Goal: Transaction & Acquisition: Purchase product/service

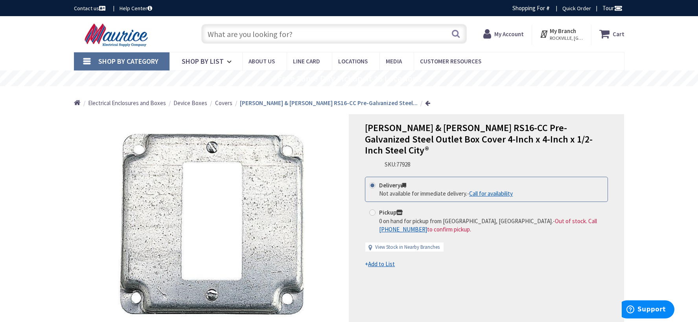
click at [216, 36] on input "text" at bounding box center [333, 34] width 265 height 20
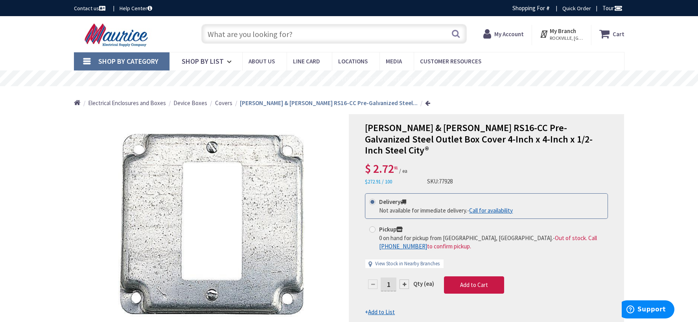
type input "[STREET_ADDRESS][MEDICAL_DATA]"
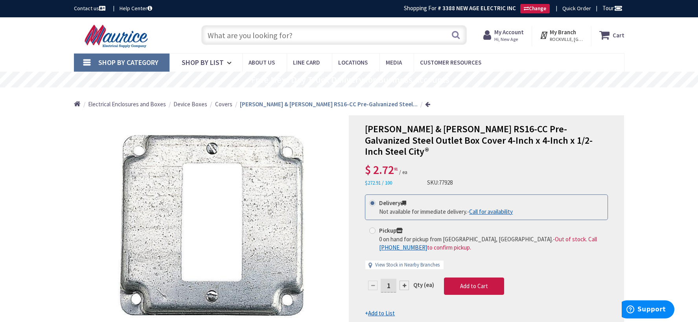
click at [230, 36] on input "text" at bounding box center [333, 35] width 265 height 20
paste input "5380-W, White"
type input "5380-W, White"
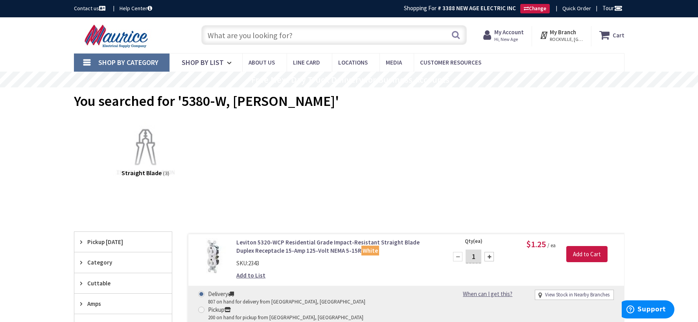
click at [294, 31] on input "text" at bounding box center [333, 35] width 265 height 20
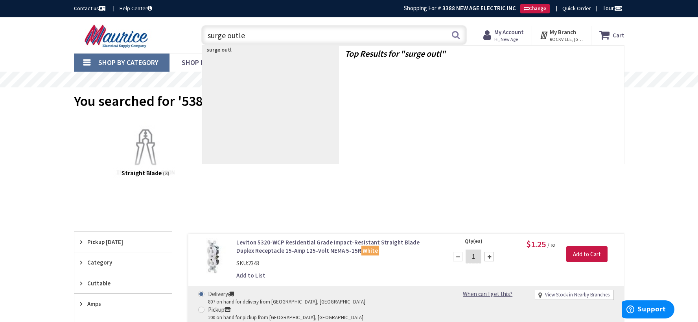
type input "surge outlet"
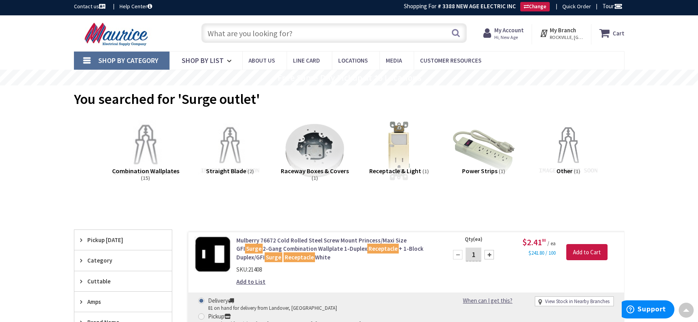
scroll to position [1, 0]
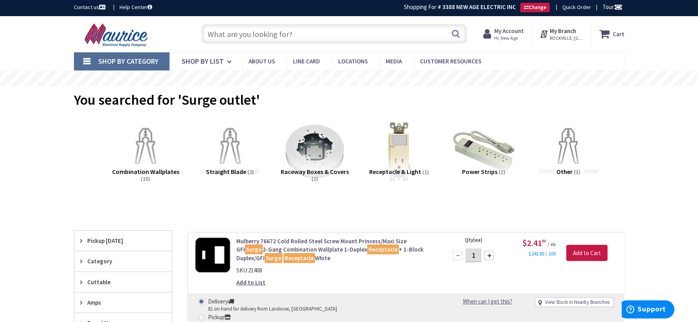
click at [293, 35] on input "text" at bounding box center [333, 34] width 265 height 20
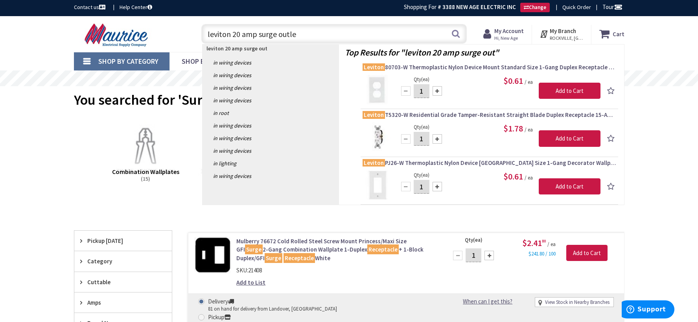
type input "leviton 20 amp surge outlet"
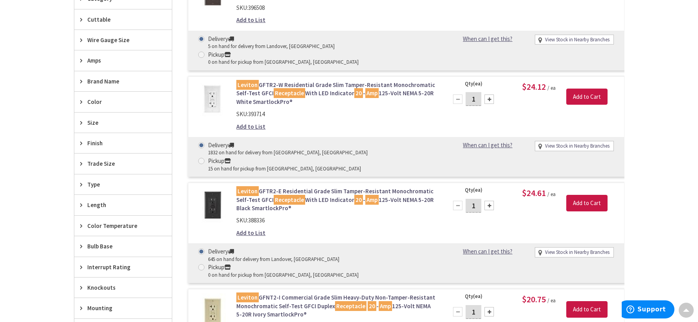
scroll to position [252, 0]
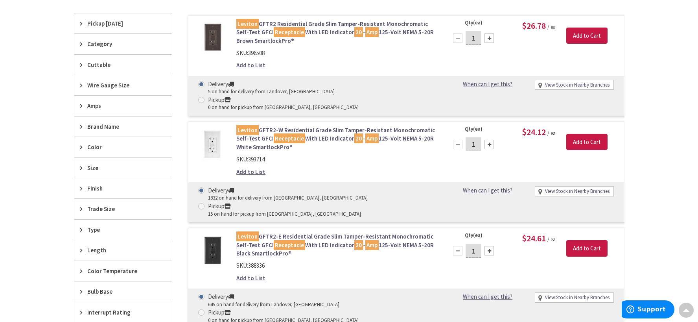
click at [103, 104] on span "Amps" at bounding box center [119, 105] width 64 height 8
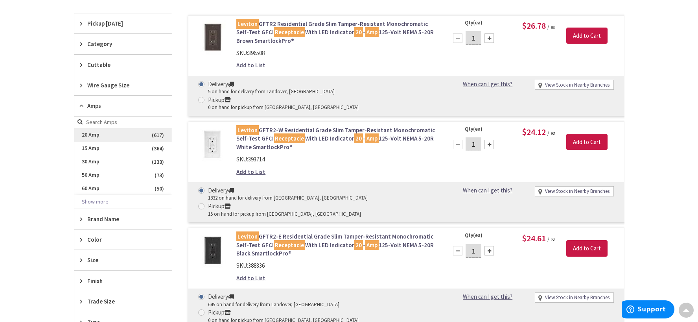
click at [103, 136] on span "20 Amp" at bounding box center [123, 134] width 98 height 13
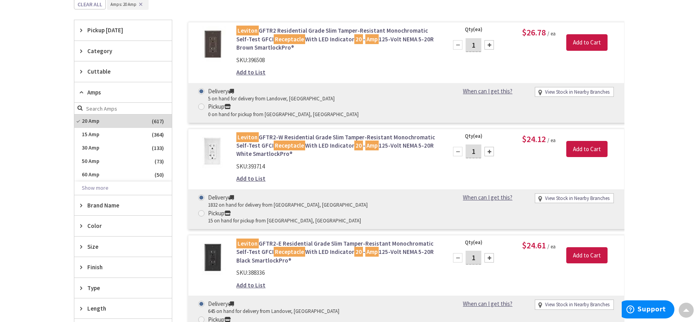
click at [92, 49] on span "Category" at bounding box center [119, 51] width 64 height 8
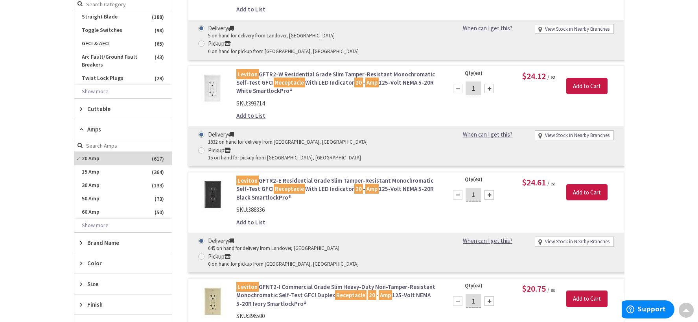
scroll to position [330, 0]
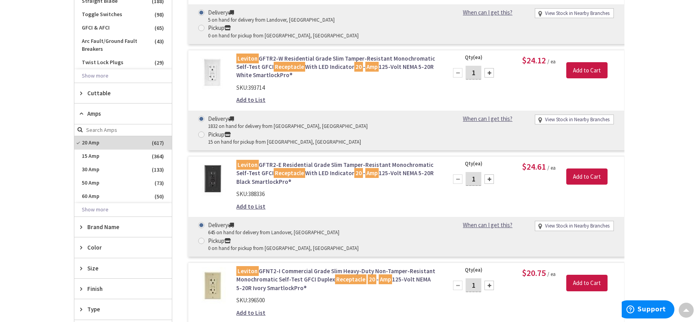
click at [48, 95] on div "Skip to Content Toggle Nav Search Cart My Cart Close" at bounding box center [349, 179] width 698 height 984
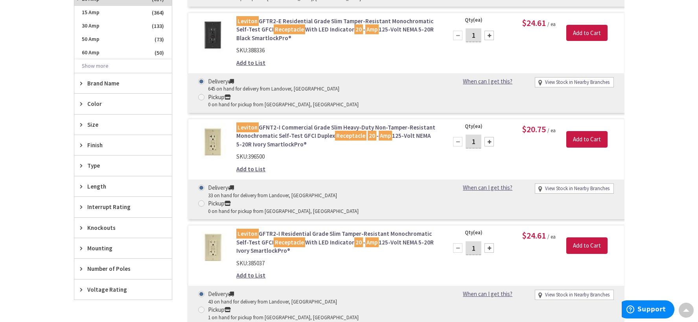
scroll to position [488, 0]
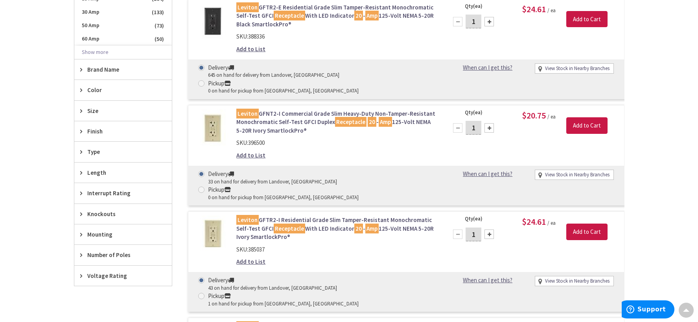
click at [95, 90] on span "Color" at bounding box center [119, 90] width 64 height 8
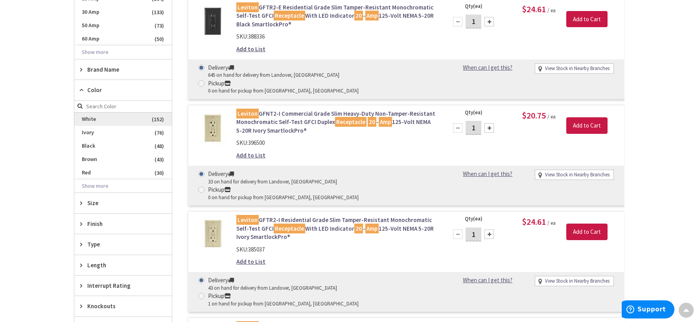
click at [106, 120] on span "White" at bounding box center [123, 118] width 98 height 13
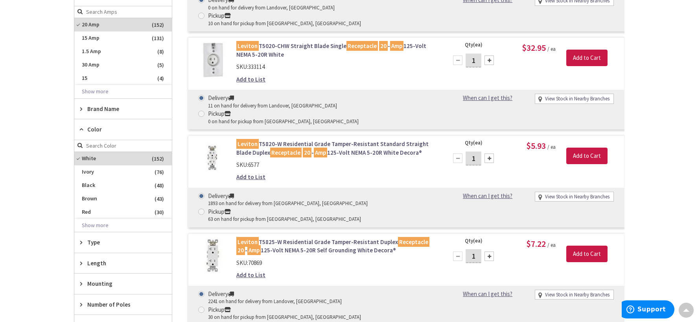
scroll to position [527, 0]
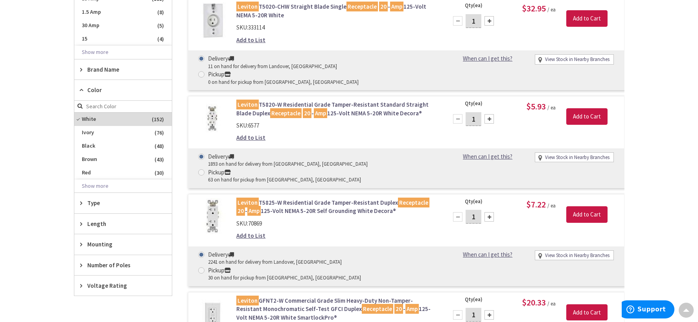
click at [83, 198] on div "Type" at bounding box center [123, 203] width 98 height 20
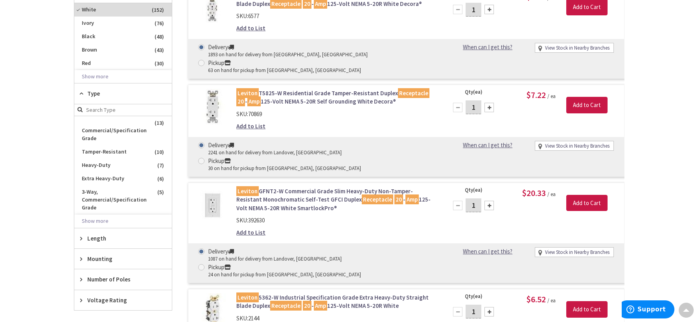
scroll to position [645, 0]
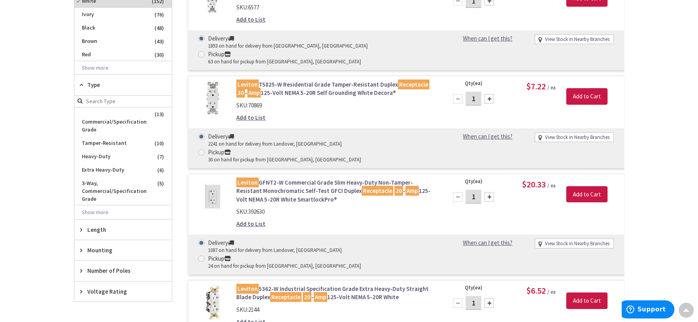
click at [107, 246] on span "Mounting" at bounding box center [119, 250] width 64 height 8
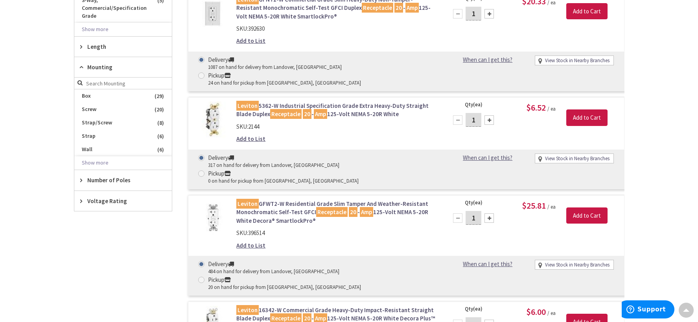
scroll to position [841, 0]
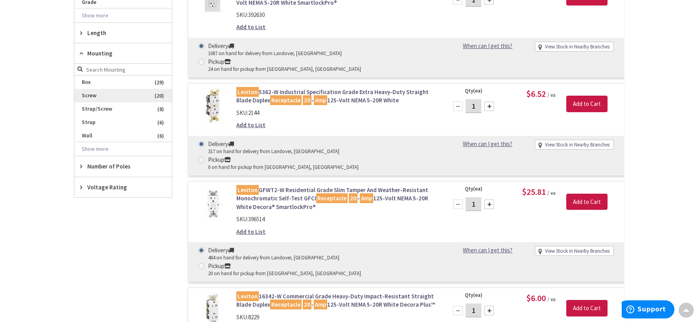
click at [99, 89] on span "Screw" at bounding box center [123, 95] width 98 height 13
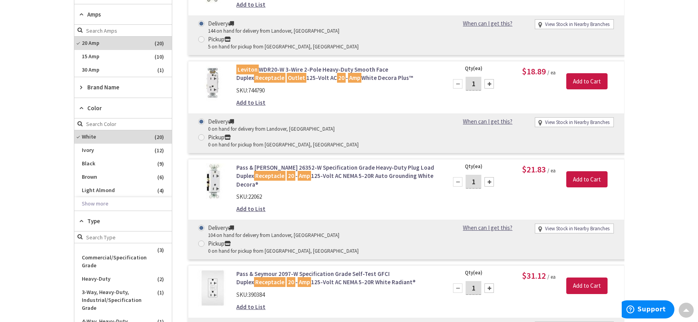
scroll to position [393, 0]
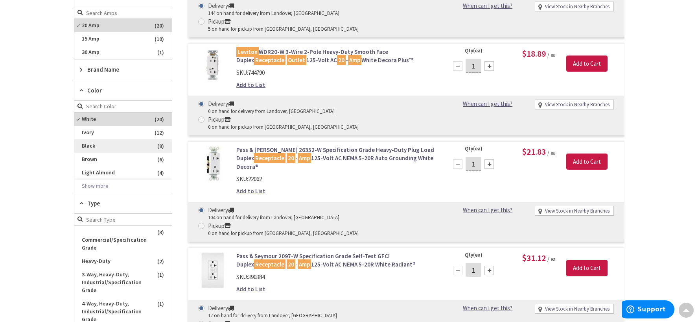
click at [99, 147] on span "Black" at bounding box center [123, 145] width 98 height 13
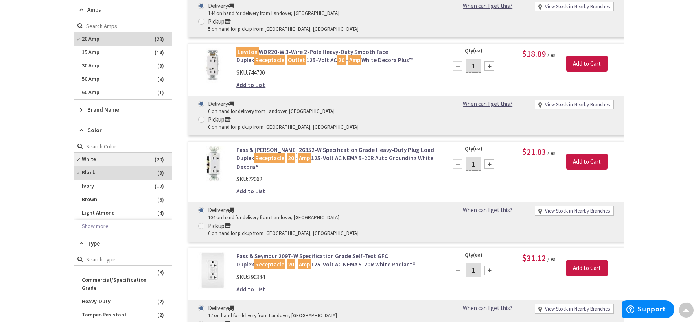
scroll to position [406, 0]
